Goal: Use online tool/utility: Utilize a website feature to perform a specific function

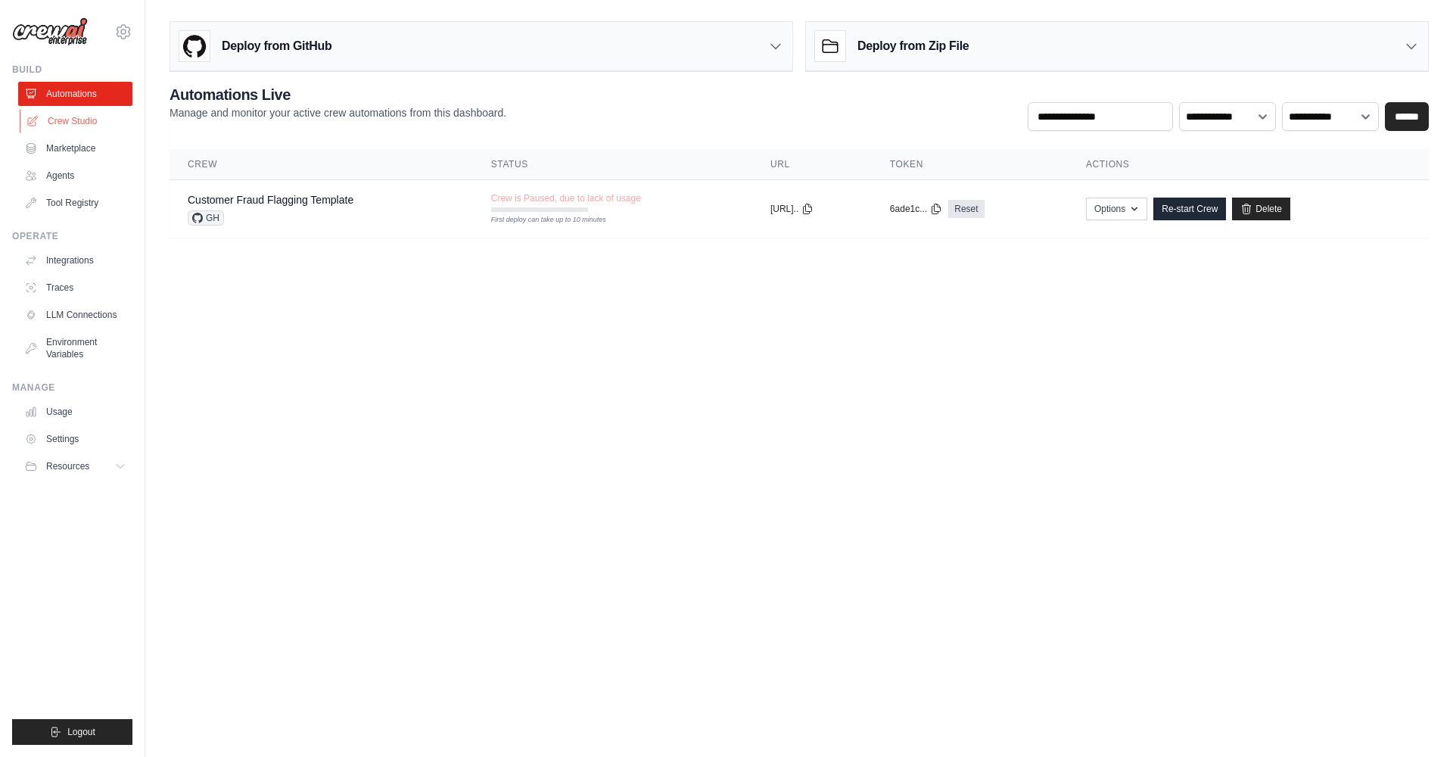
click at [83, 123] on link "Crew Studio" at bounding box center [77, 121] width 114 height 24
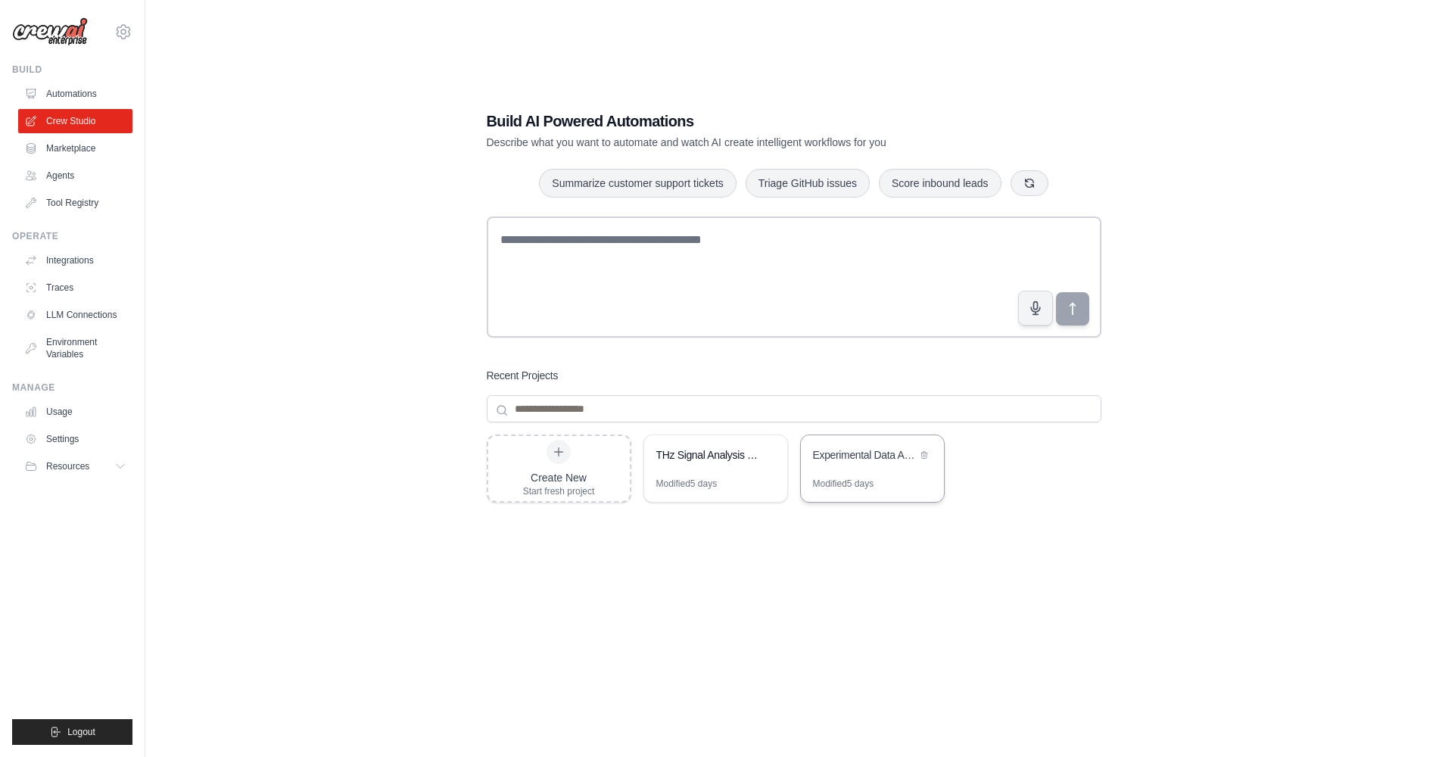
click at [865, 471] on div "Experimental Data Analysis Automation" at bounding box center [872, 456] width 143 height 42
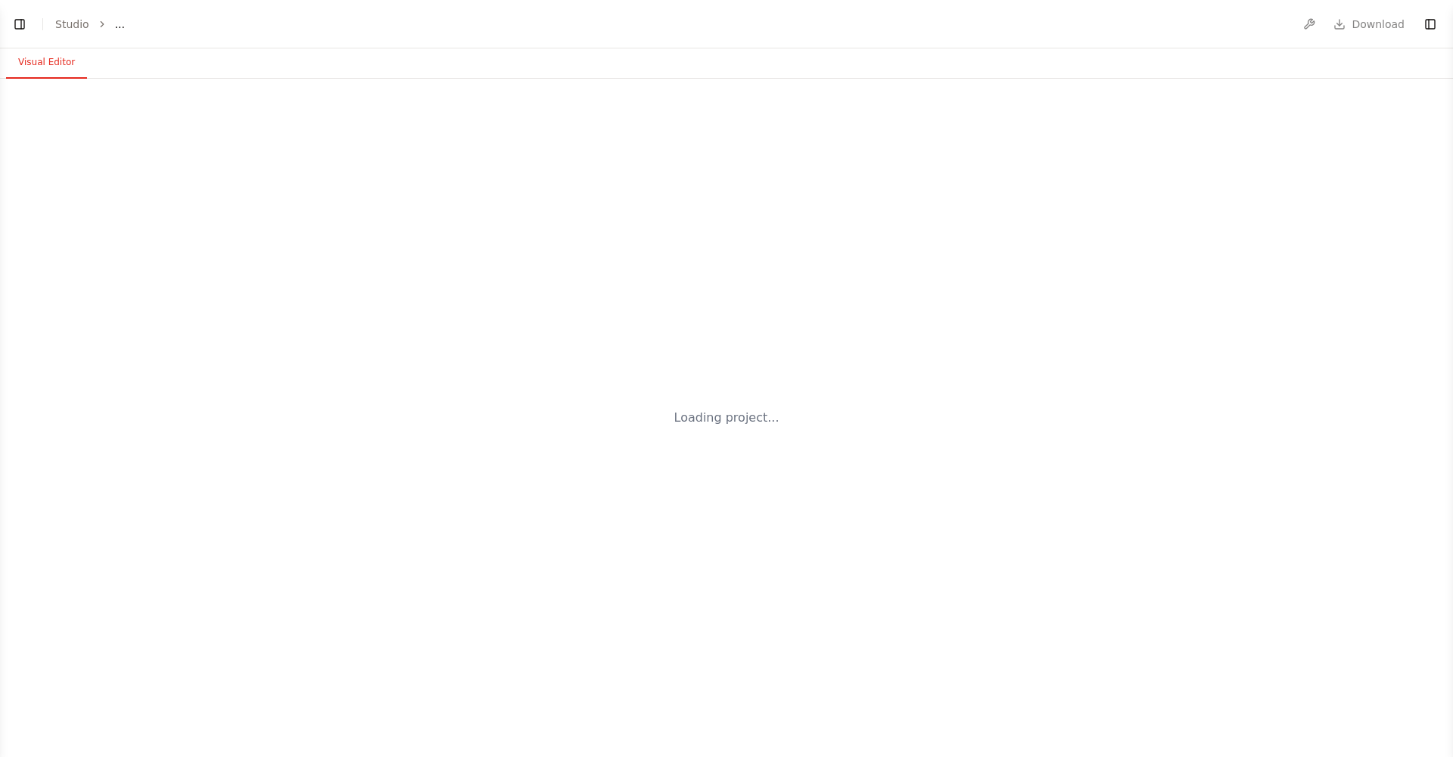
select select "****"
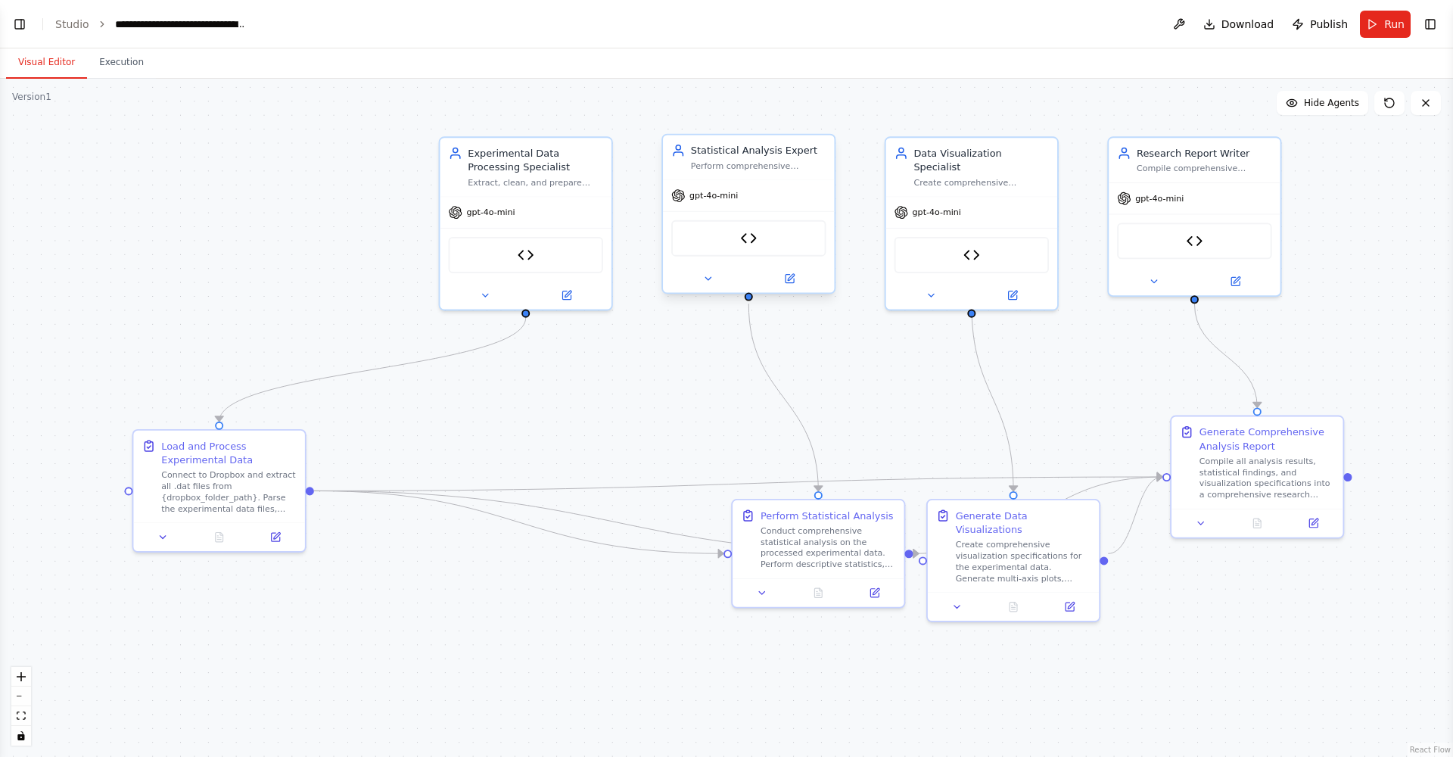
select select "****"
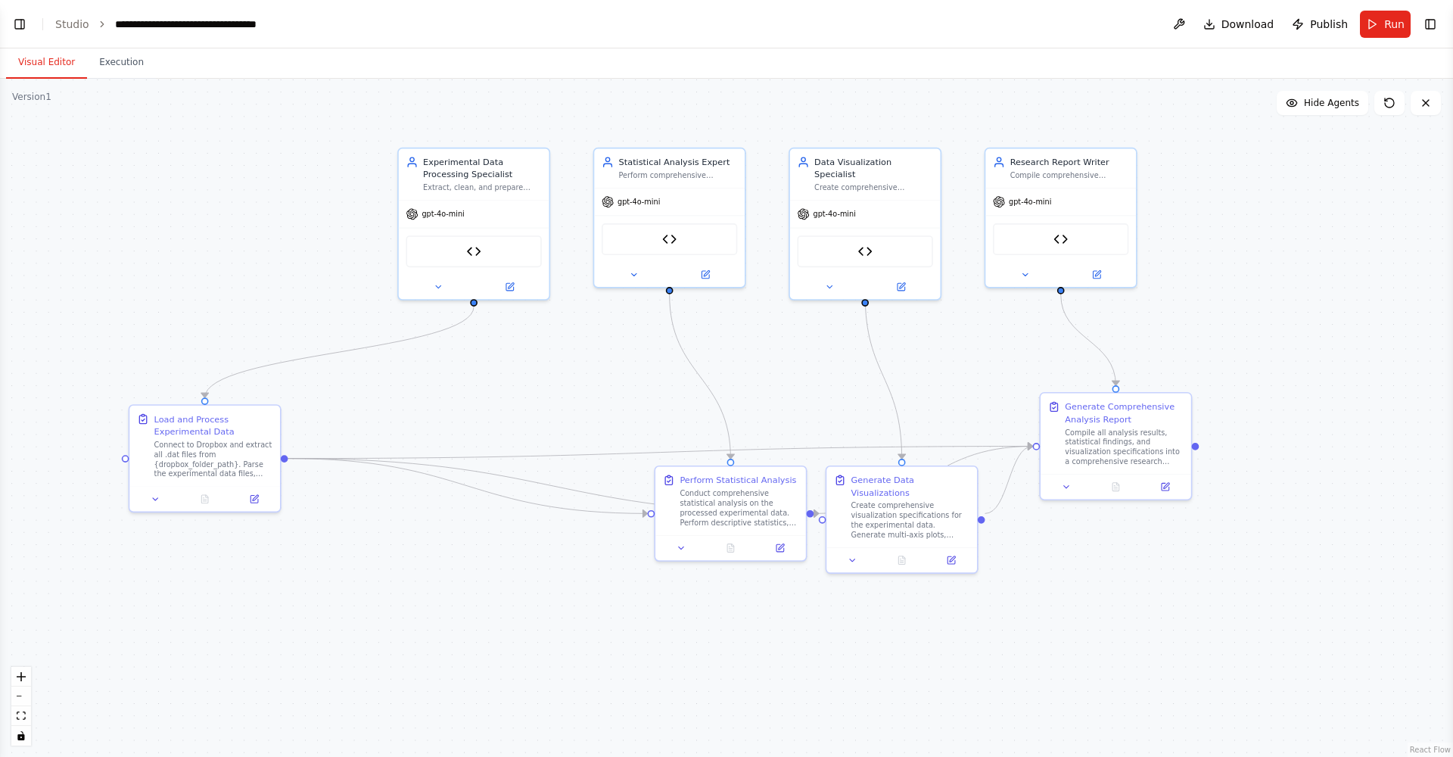
drag, startPoint x: 1319, startPoint y: 232, endPoint x: 1245, endPoint y: 232, distance: 74.2
click at [1245, 232] on div ".deletable-edge-delete-btn { width: 20px; height: 20px; border: 0px solid #ffff…" at bounding box center [726, 418] width 1453 height 678
click at [508, 286] on icon at bounding box center [508, 285] width 8 height 8
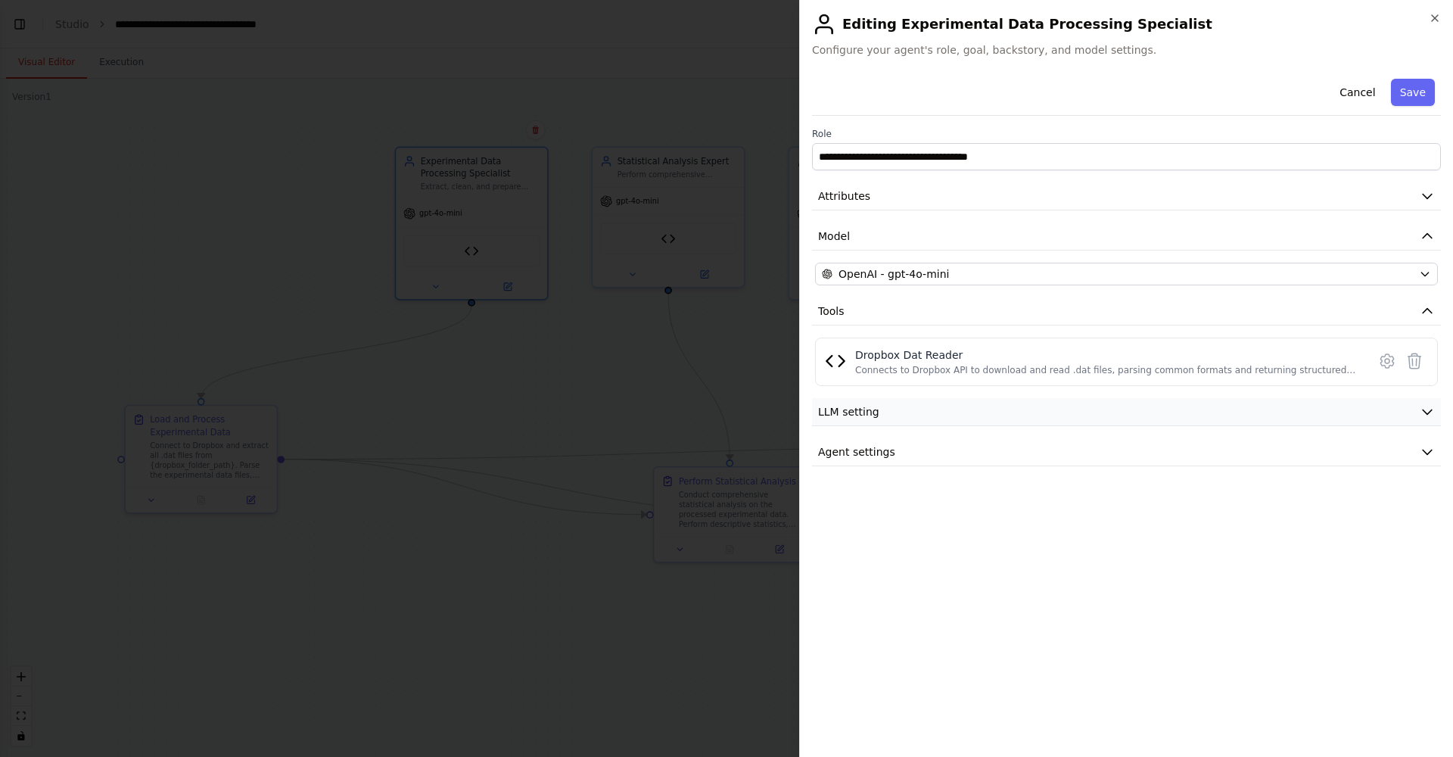
click at [888, 419] on button "LLM setting" at bounding box center [1126, 412] width 629 height 28
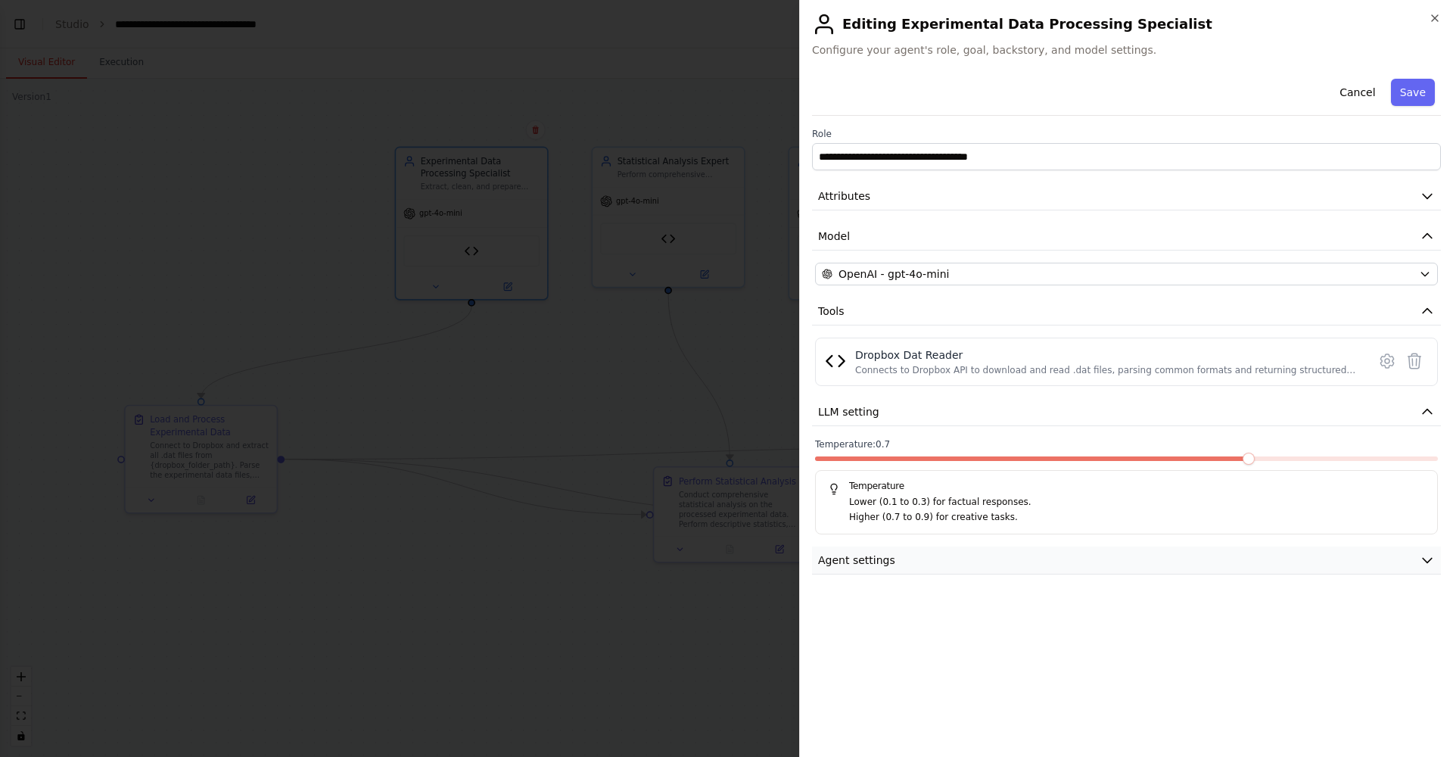
click at [951, 564] on button "Agent settings" at bounding box center [1126, 560] width 629 height 28
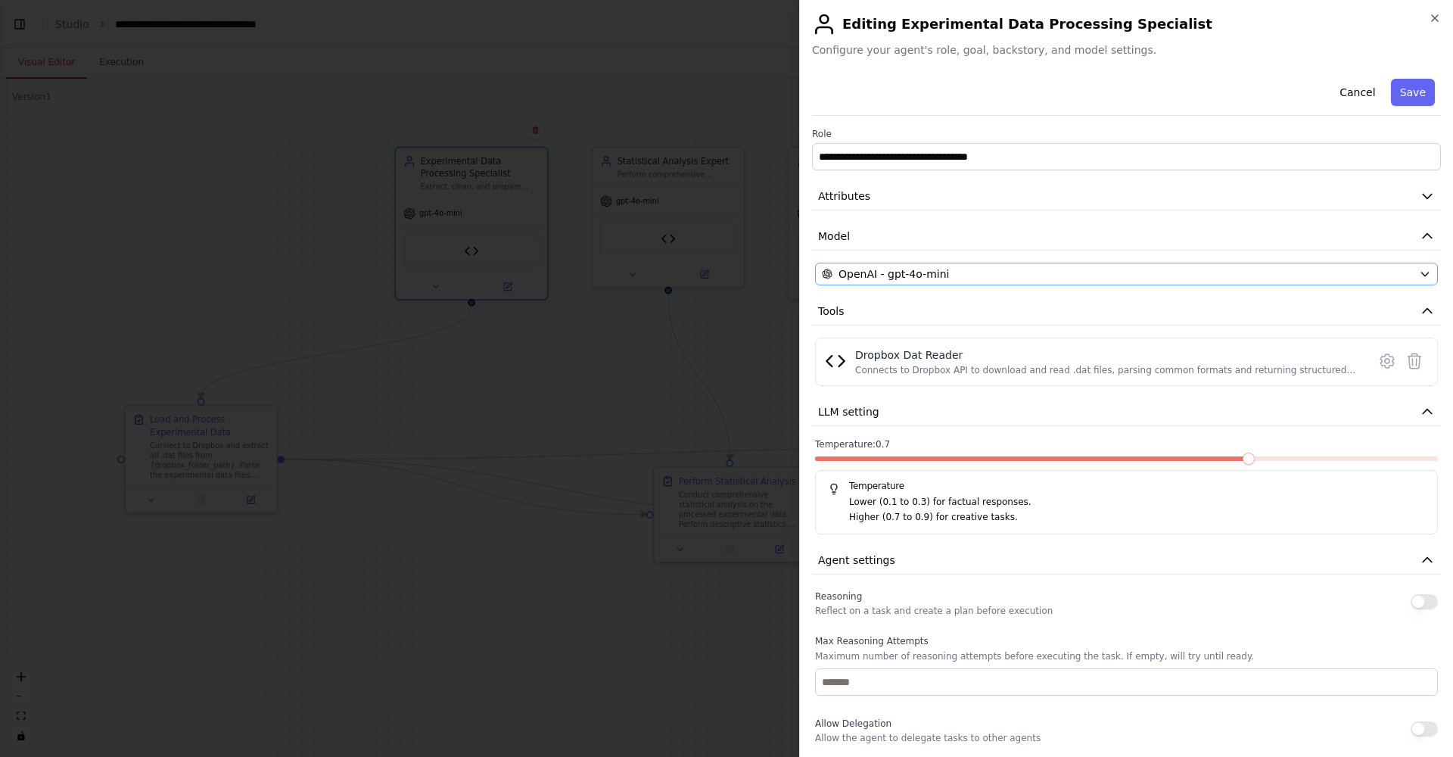
click at [1419, 272] on icon "button" at bounding box center [1425, 274] width 12 height 12
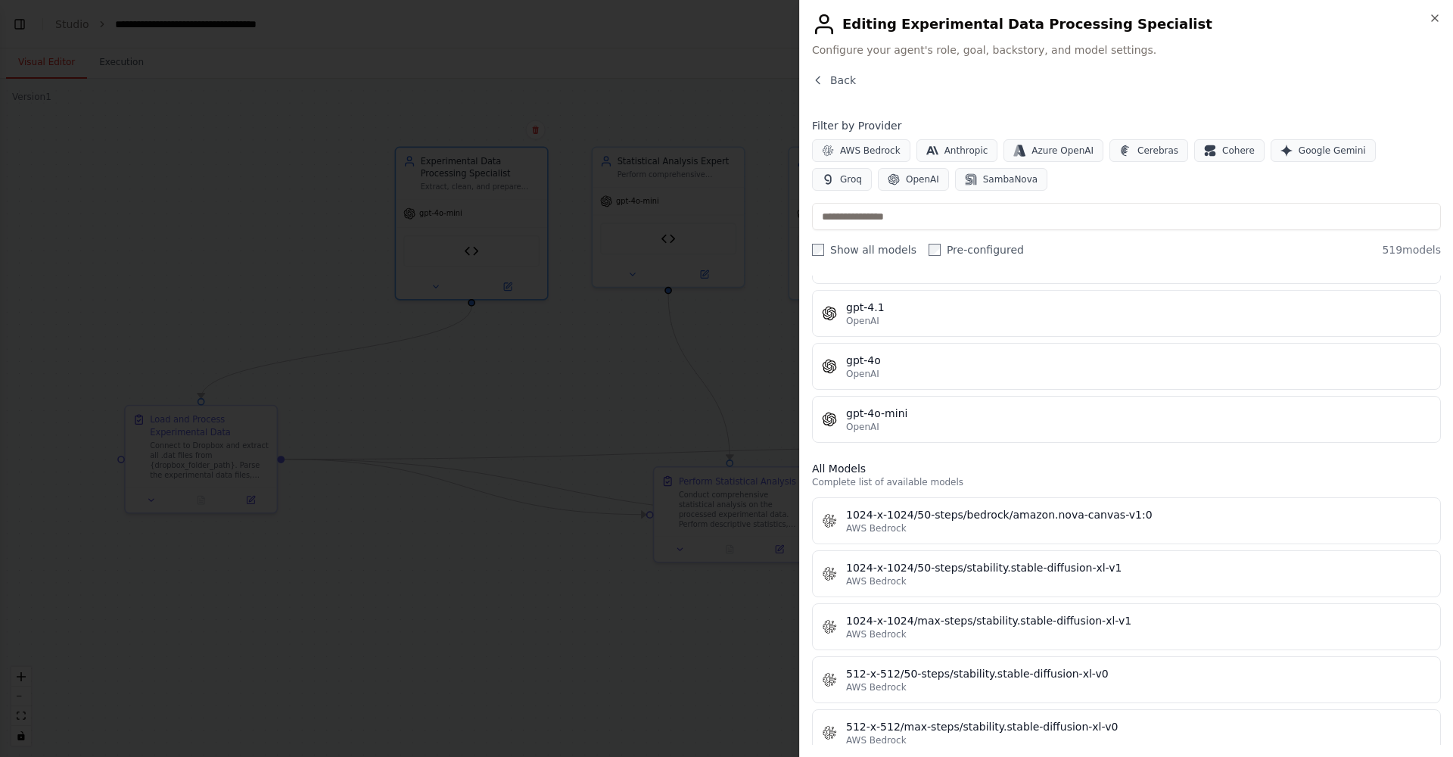
scroll to position [261, 0]
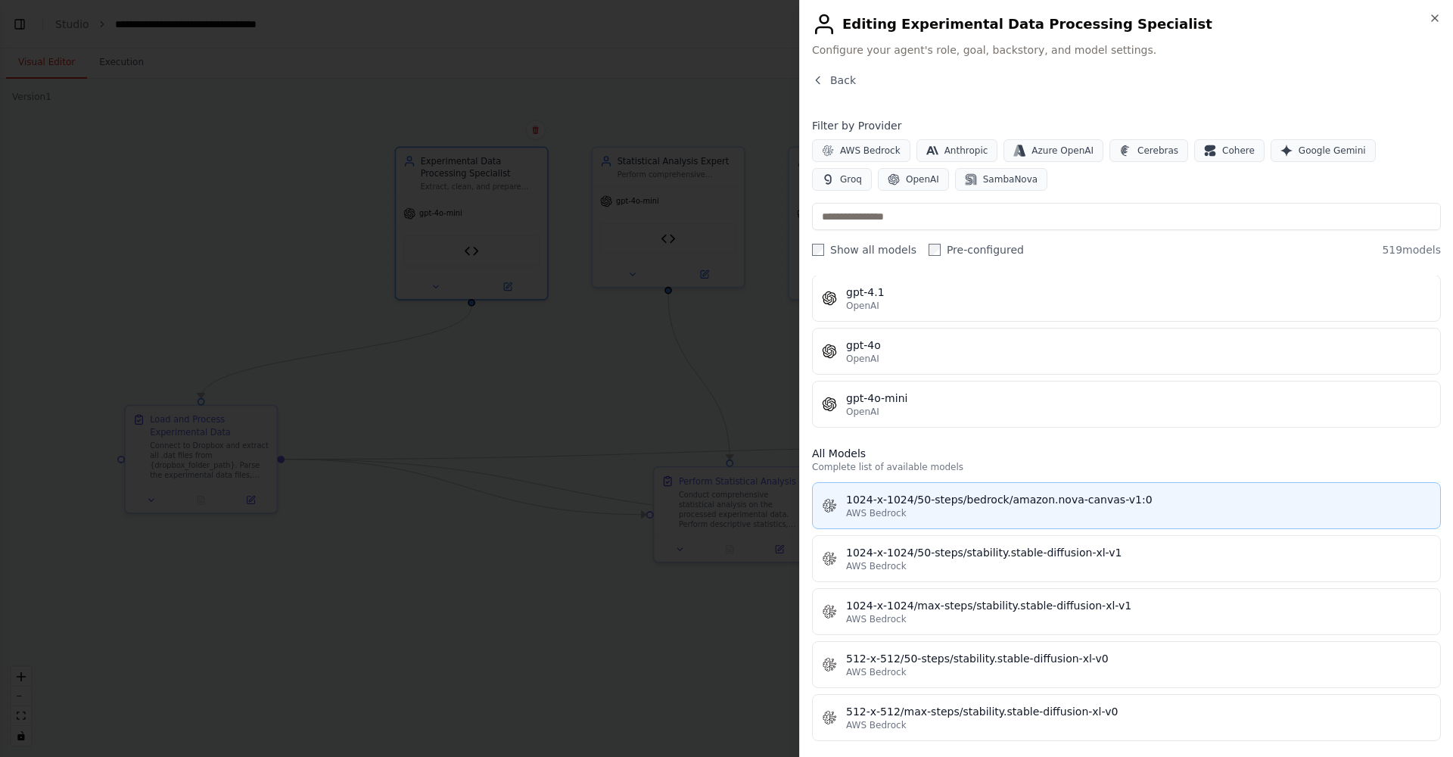
click at [914, 505] on div "1024-x-1024/50-steps/bedrock/amazon.nova-canvas-v1:0" at bounding box center [1138, 499] width 585 height 15
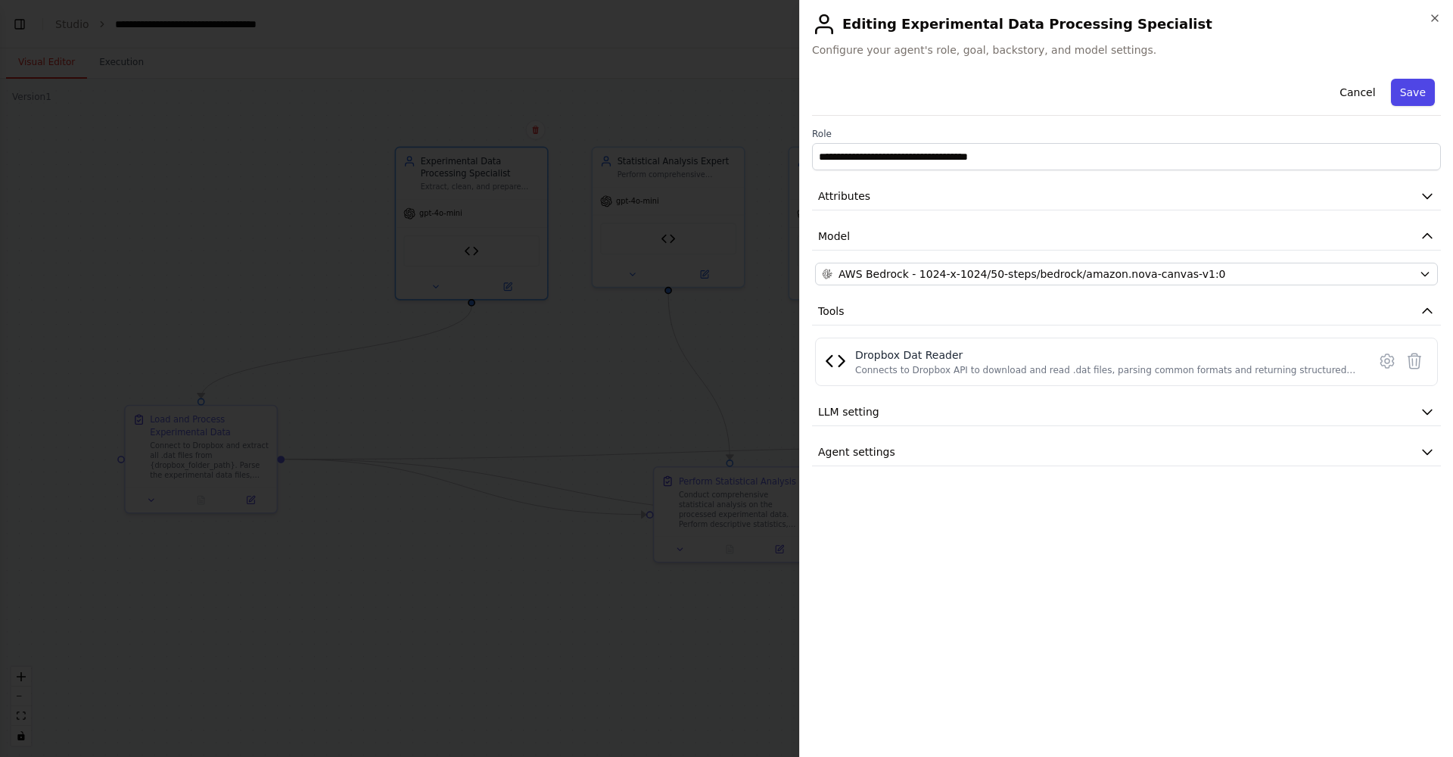
click at [1415, 95] on button "Save" at bounding box center [1413, 92] width 44 height 27
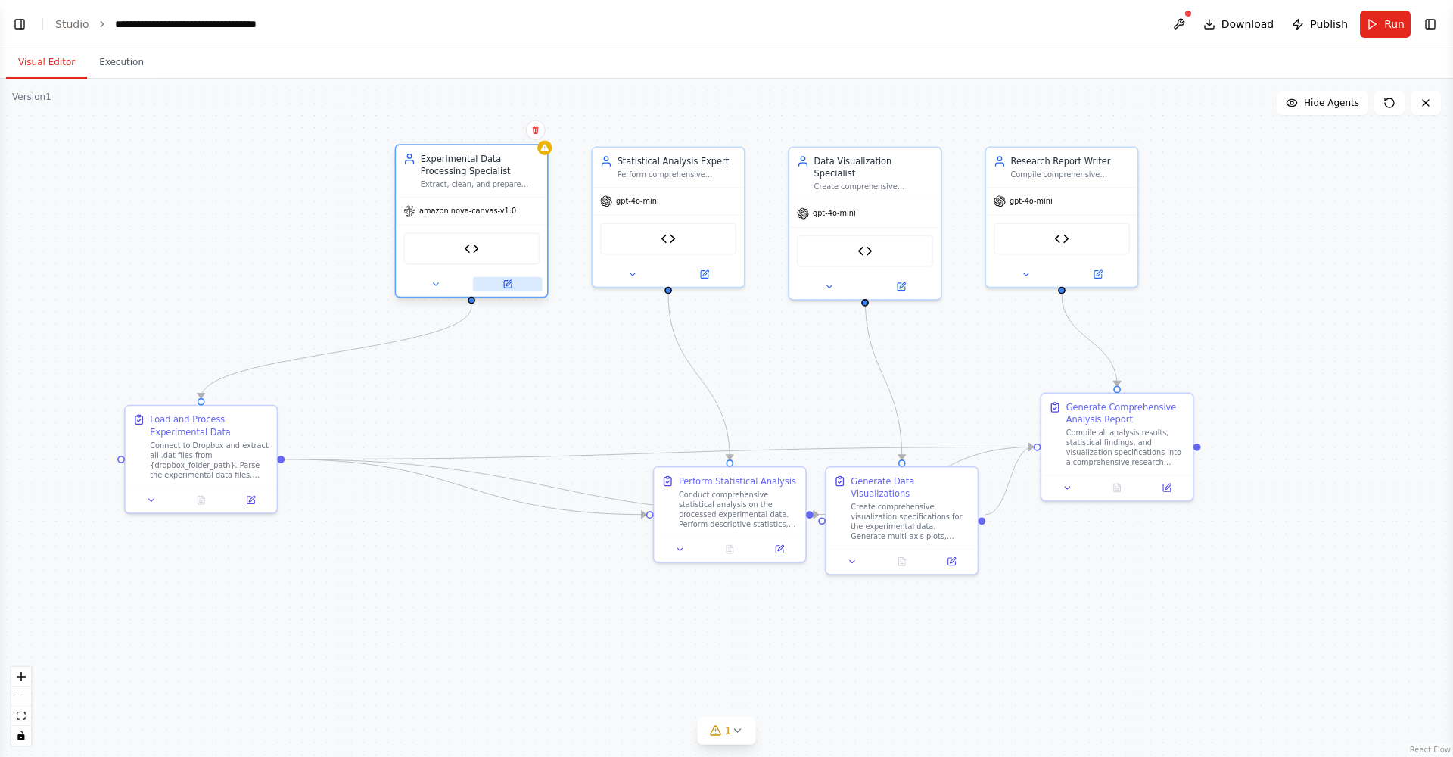
click at [503, 285] on icon at bounding box center [508, 284] width 10 height 10
click at [512, 288] on icon at bounding box center [508, 284] width 10 height 10
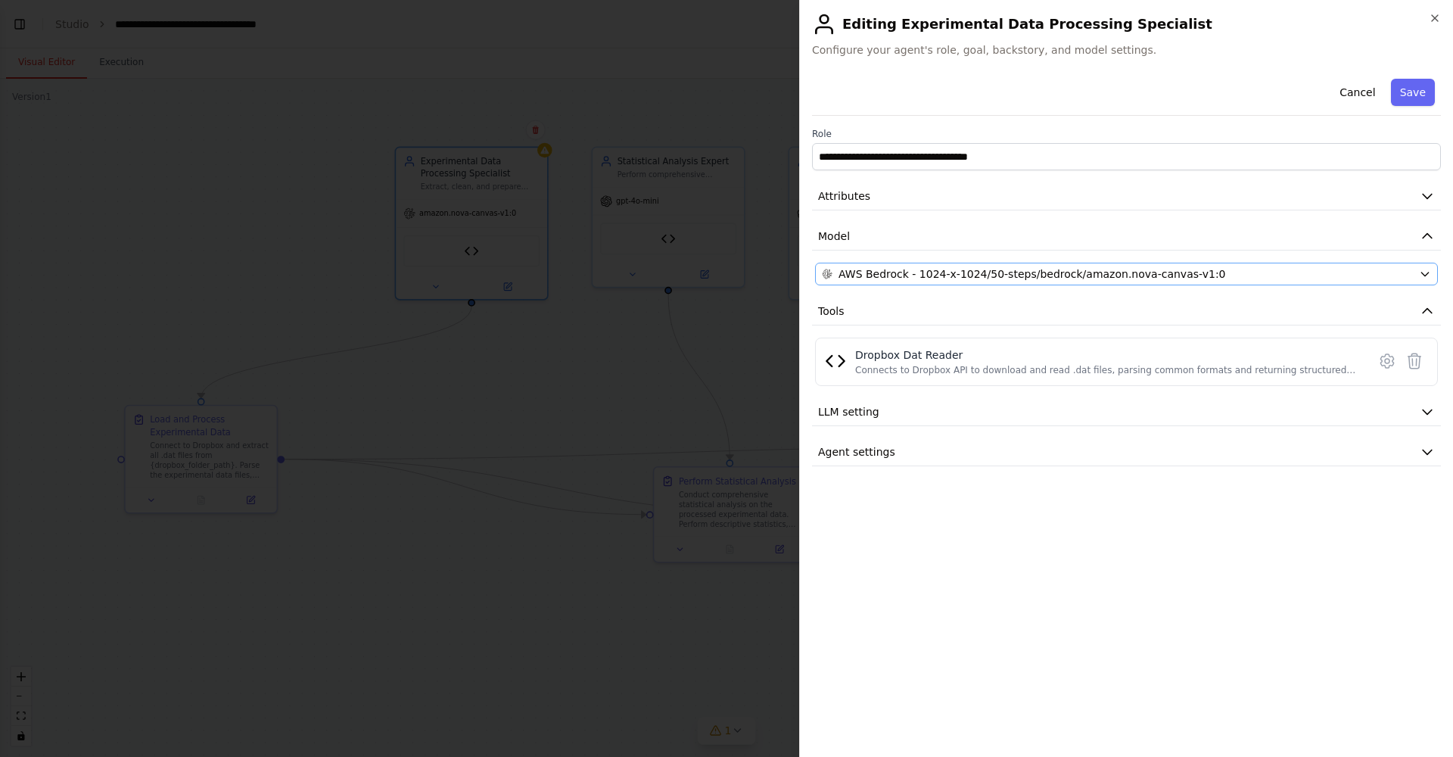
click at [1275, 276] on div "AWS Bedrock - 1024-x-1024/50-steps/bedrock/amazon.nova-canvas-v1:0" at bounding box center [1117, 273] width 591 height 15
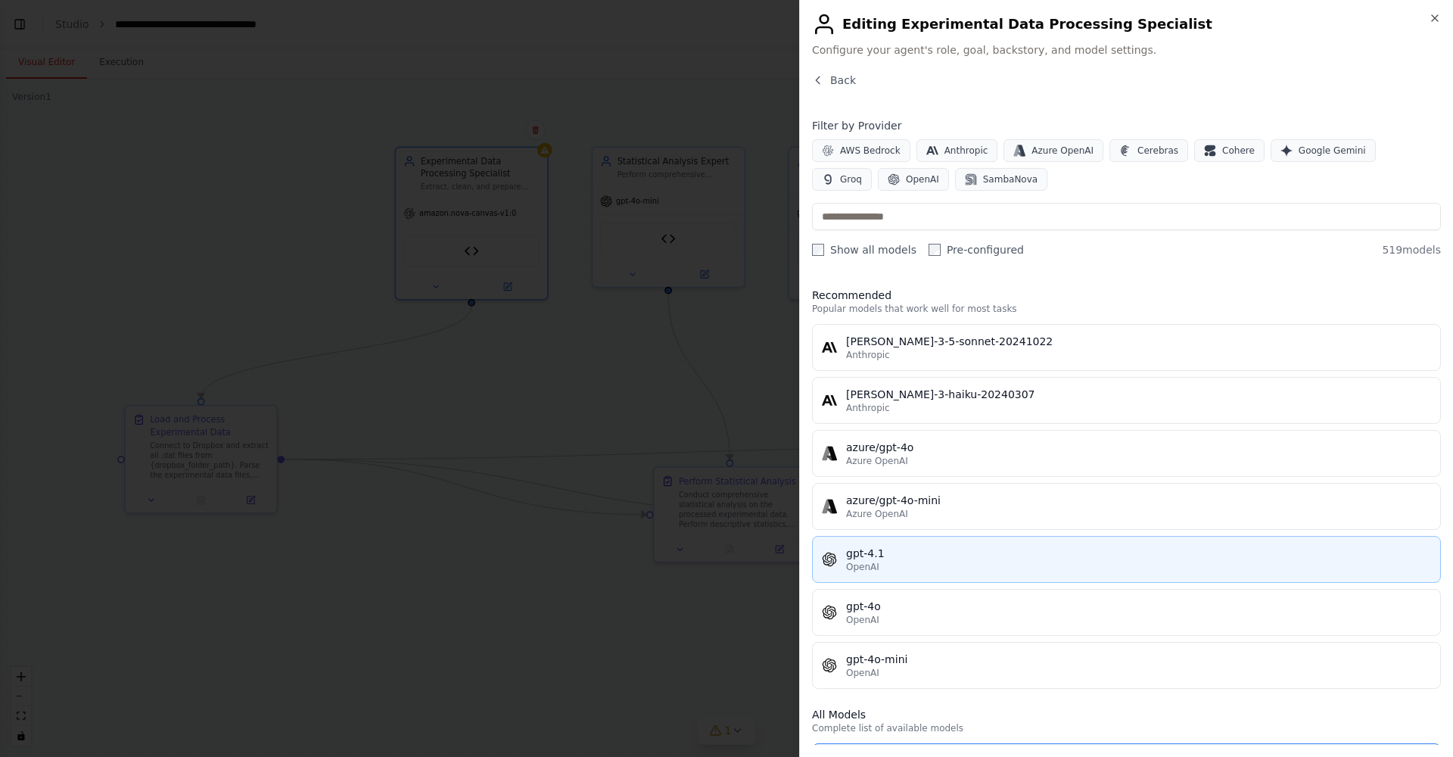
click at [888, 569] on div "OpenAI" at bounding box center [1138, 567] width 585 height 12
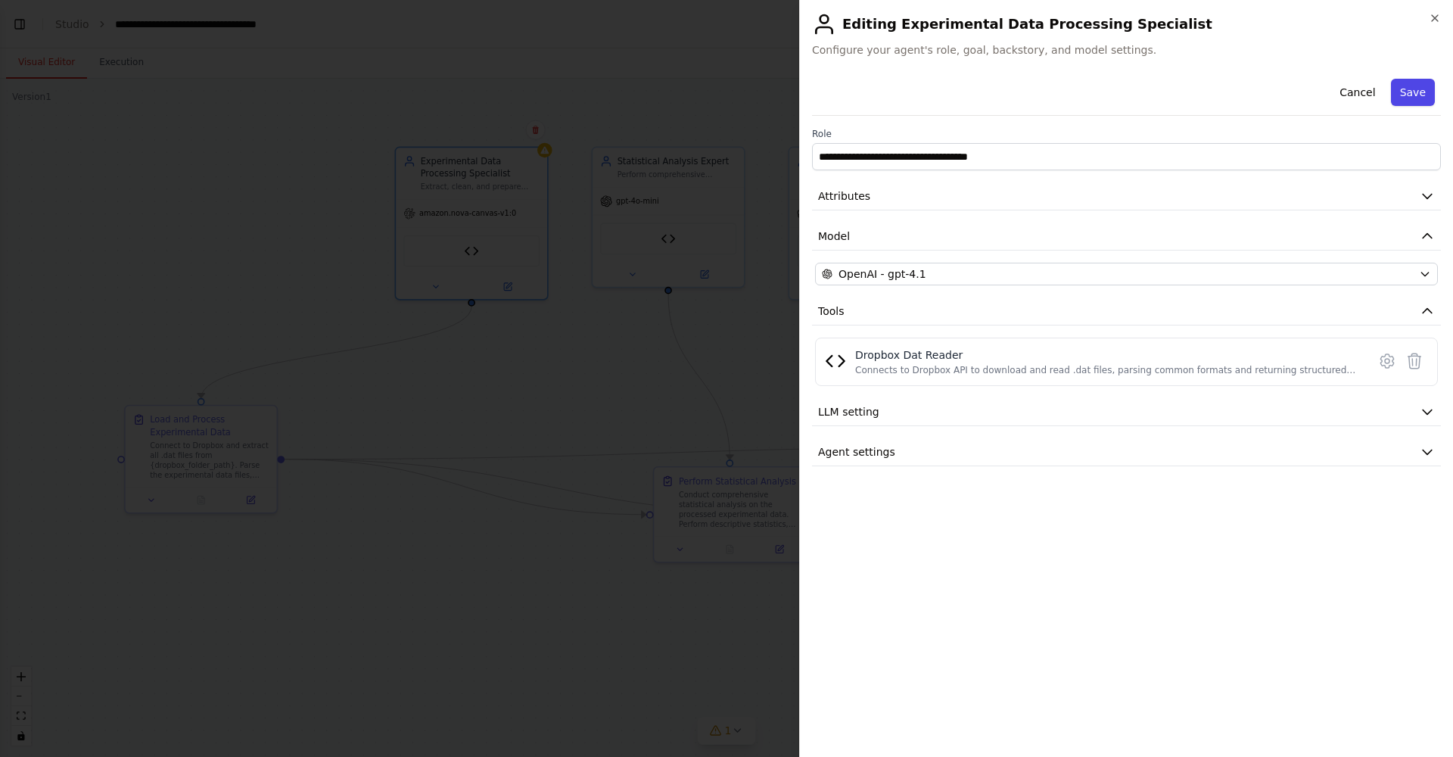
click at [1423, 88] on button "Save" at bounding box center [1413, 92] width 44 height 27
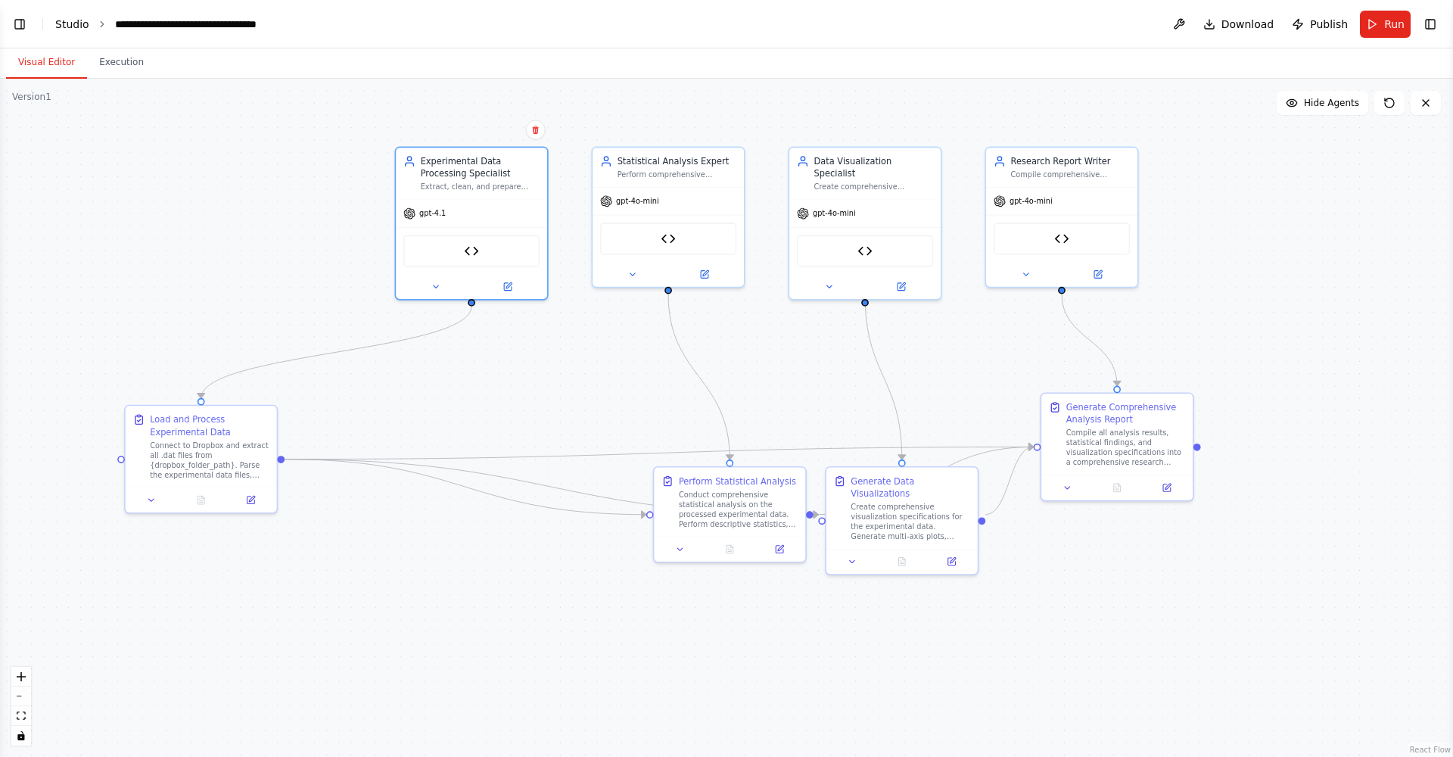
click at [75, 24] on link "Studio" at bounding box center [72, 24] width 34 height 12
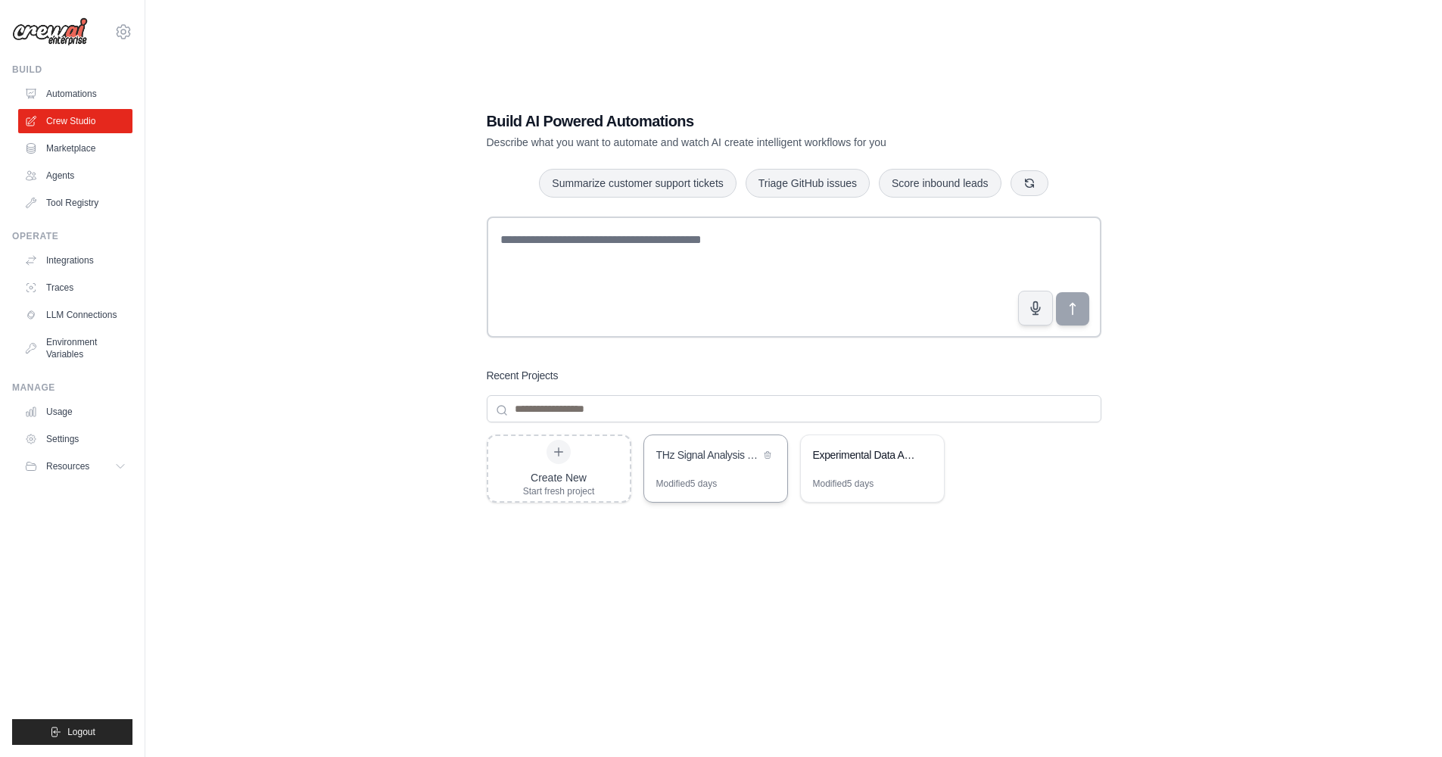
click at [739, 472] on div "THz Signal Analysis & Visualization" at bounding box center [715, 456] width 143 height 42
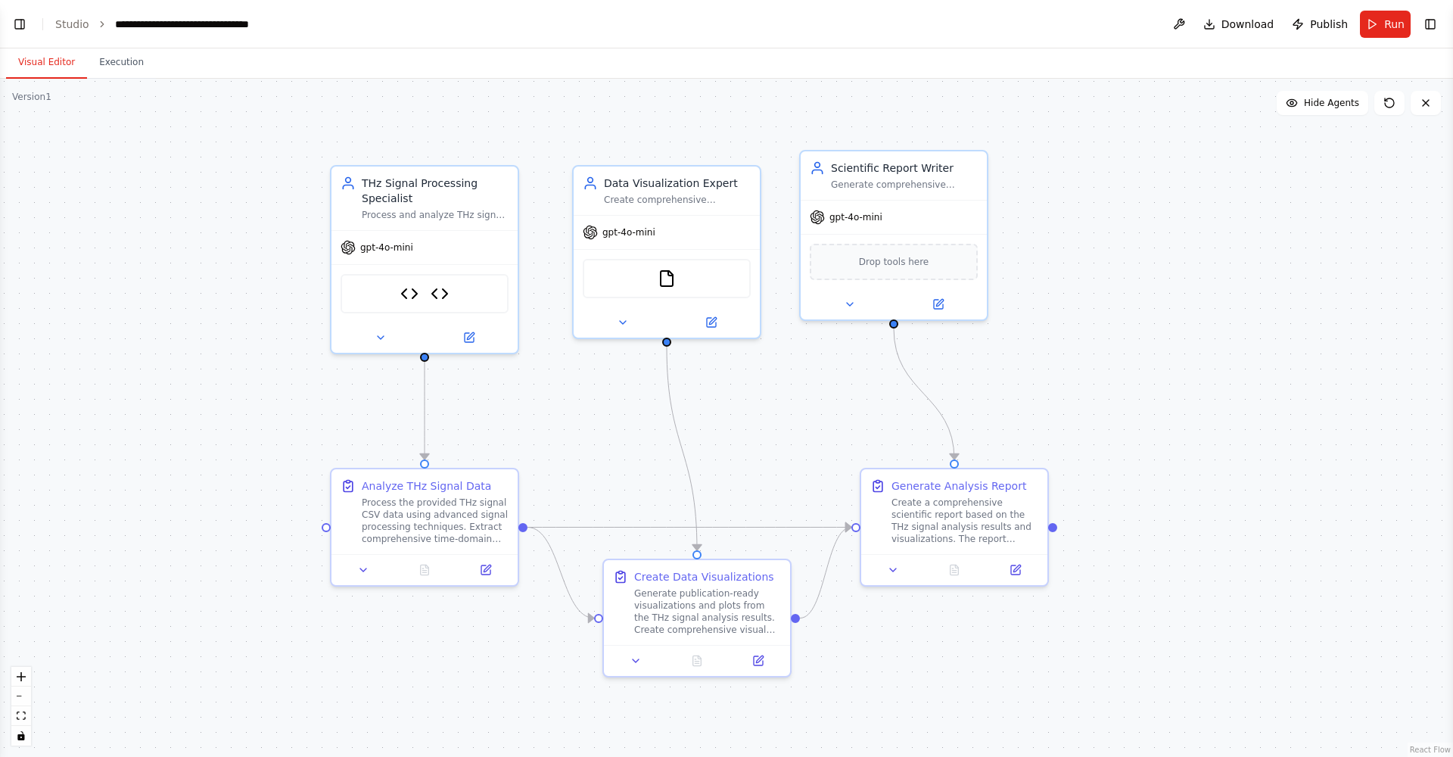
scroll to position [7854, 0]
drag, startPoint x: 734, startPoint y: 414, endPoint x: 989, endPoint y: 425, distance: 254.5
click at [989, 425] on div ".deletable-edge-delete-btn { width: 20px; height: 20px; border: 0px solid #ffff…" at bounding box center [726, 418] width 1453 height 678
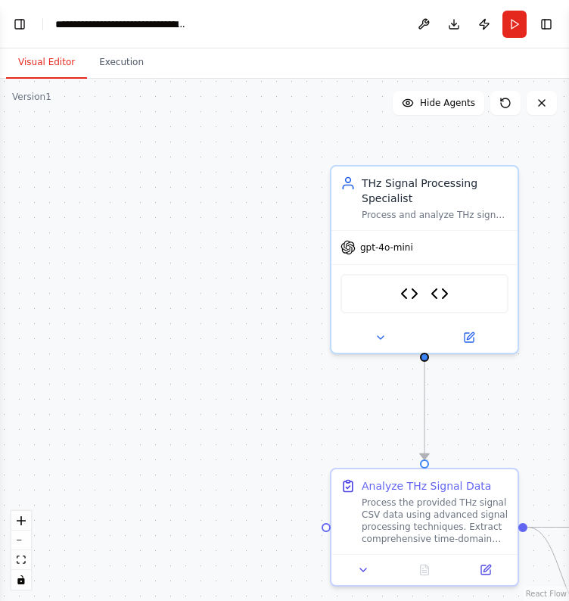
select select "****"
